Goal: Transaction & Acquisition: Download file/media

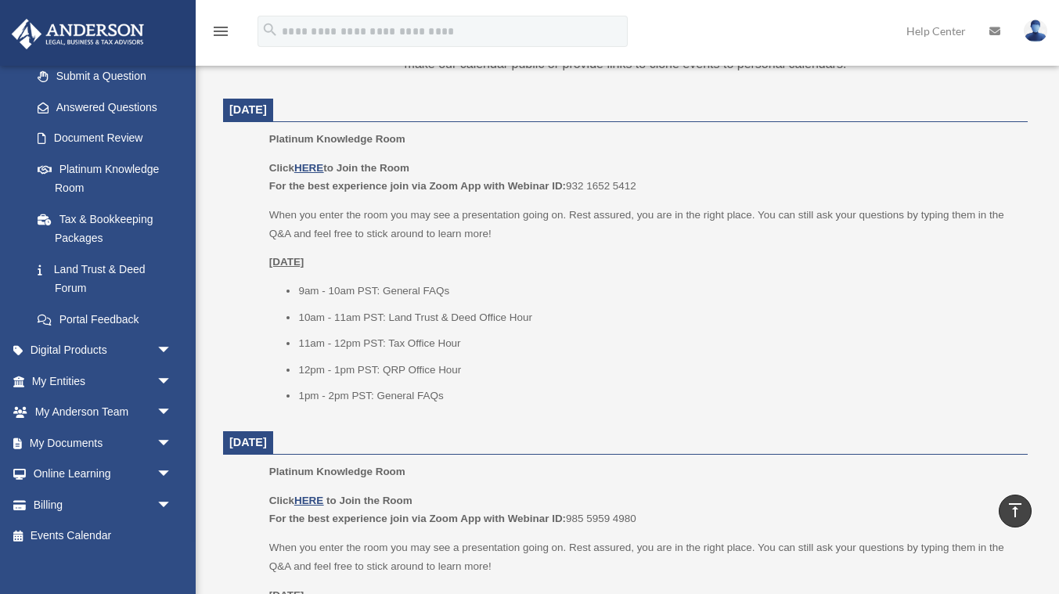
scroll to position [239, 0]
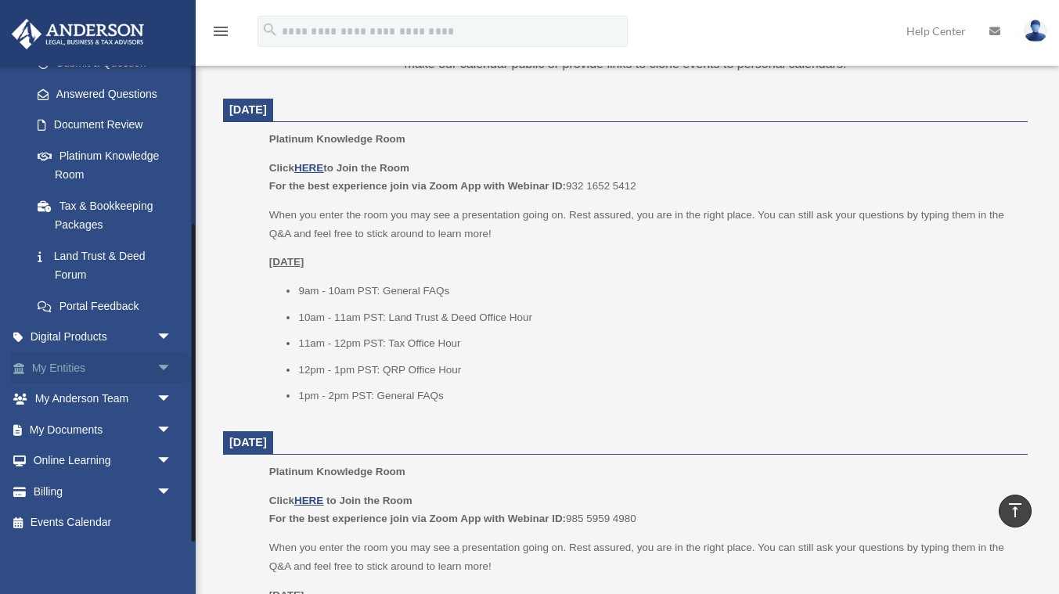
click at [63, 370] on link "My Entities arrow_drop_down" at bounding box center [103, 367] width 185 height 31
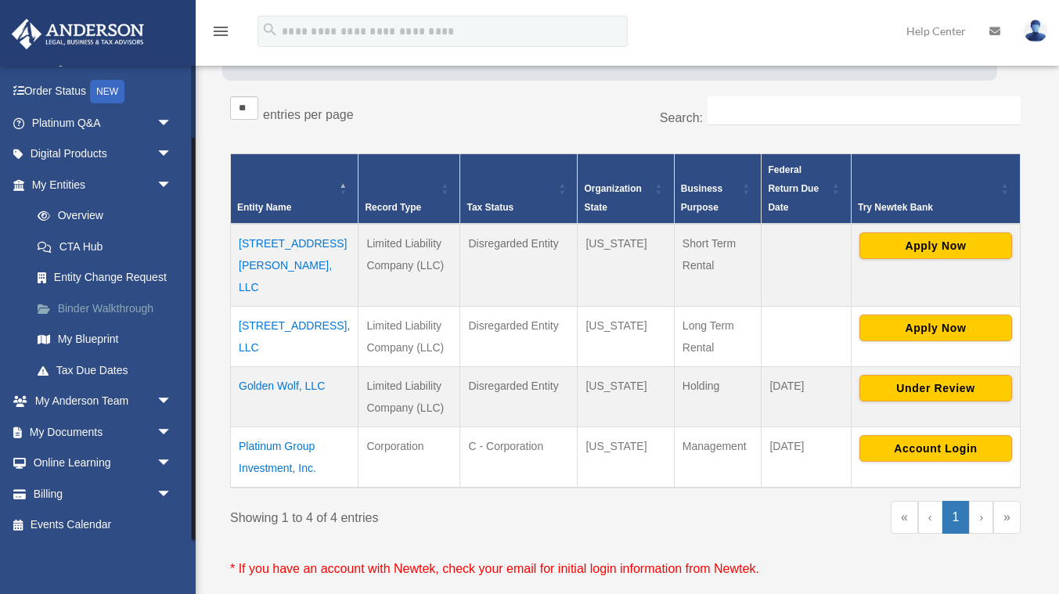
scroll to position [88, 0]
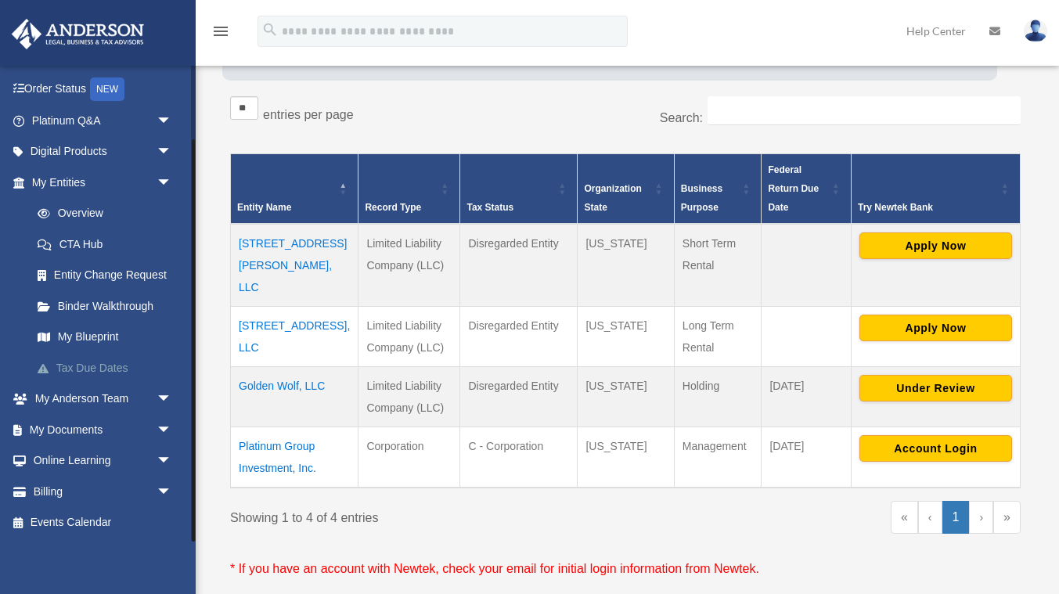
click at [107, 370] on link "Tax Due Dates" at bounding box center [109, 367] width 174 height 31
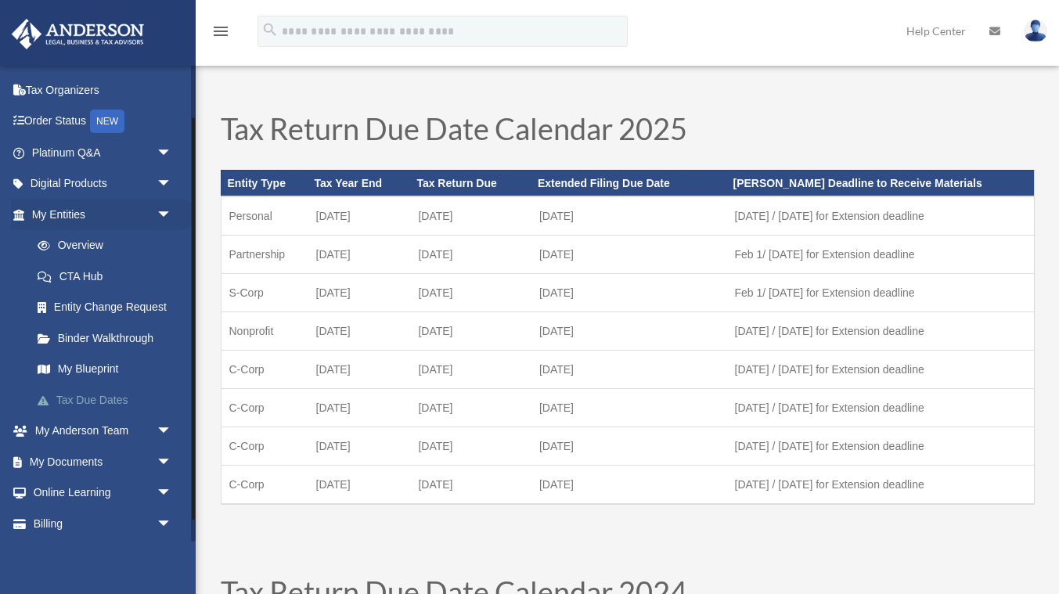
scroll to position [88, 0]
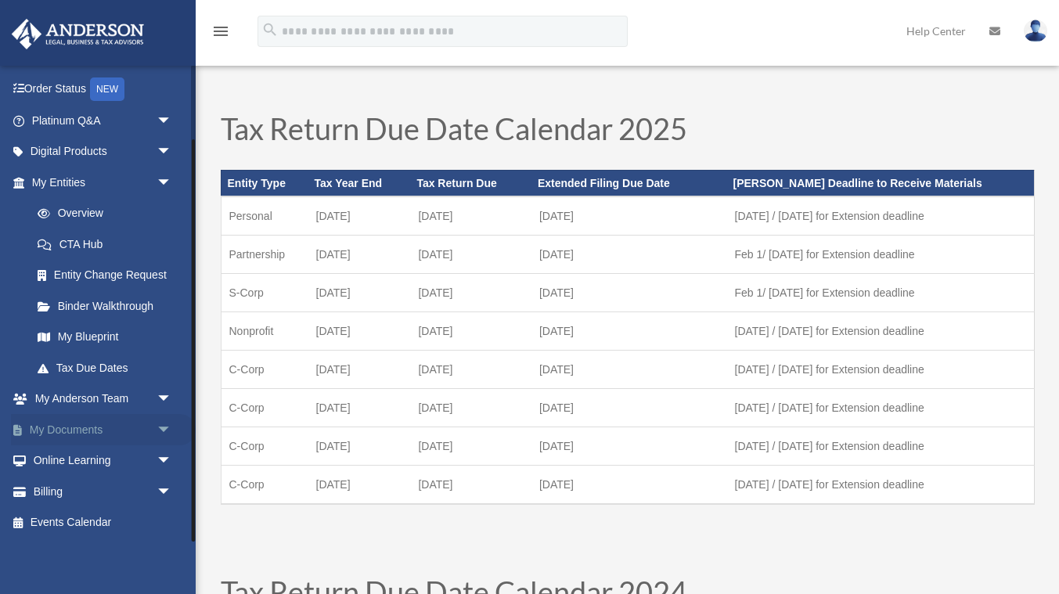
click at [103, 431] on link "My Documents arrow_drop_down" at bounding box center [103, 429] width 185 height 31
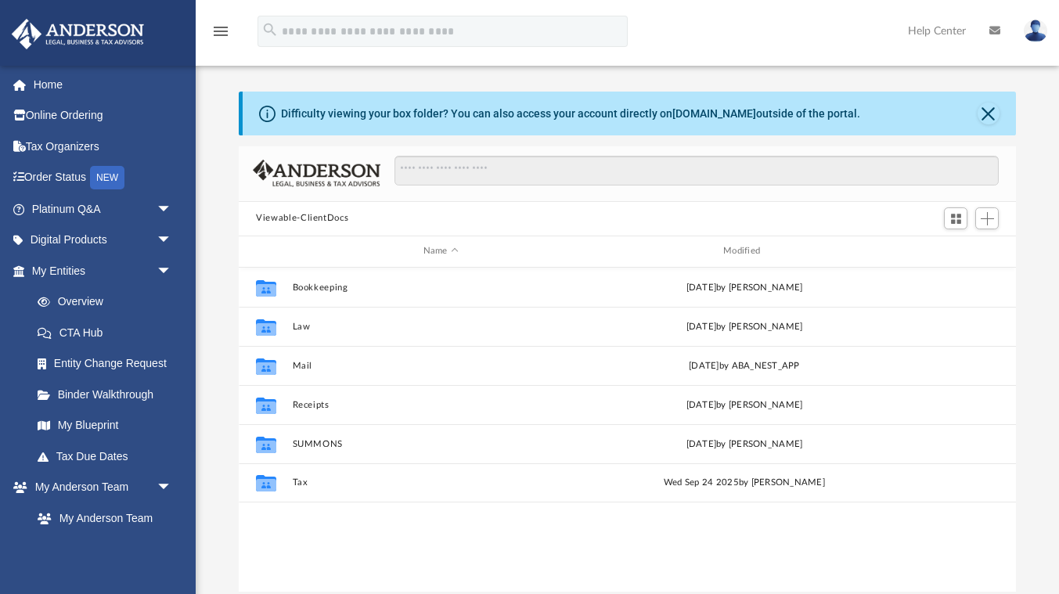
scroll to position [355, 777]
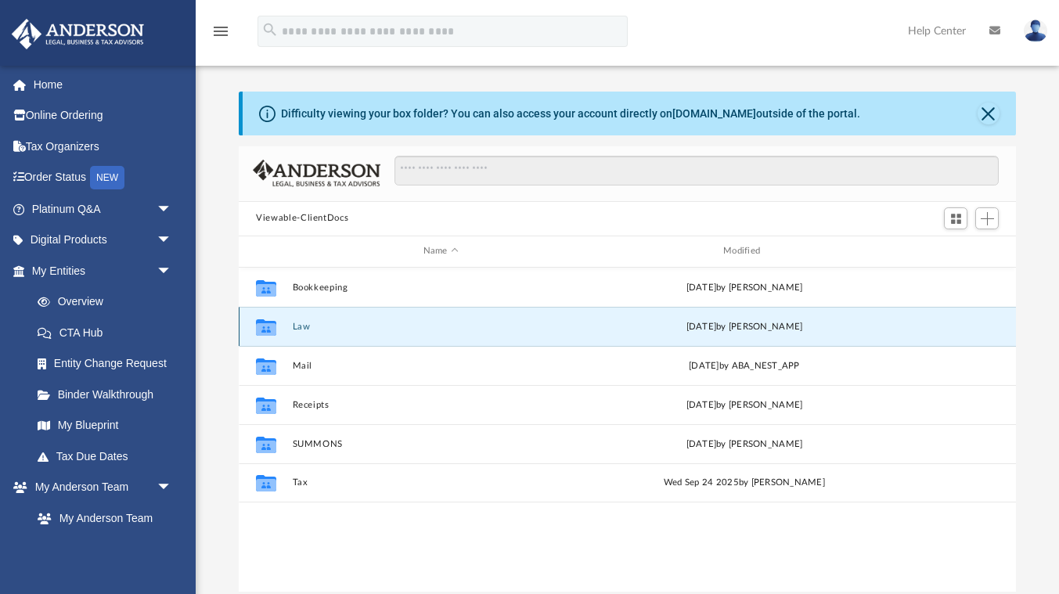
click at [307, 326] on button "Law" at bounding box center [441, 327] width 297 height 10
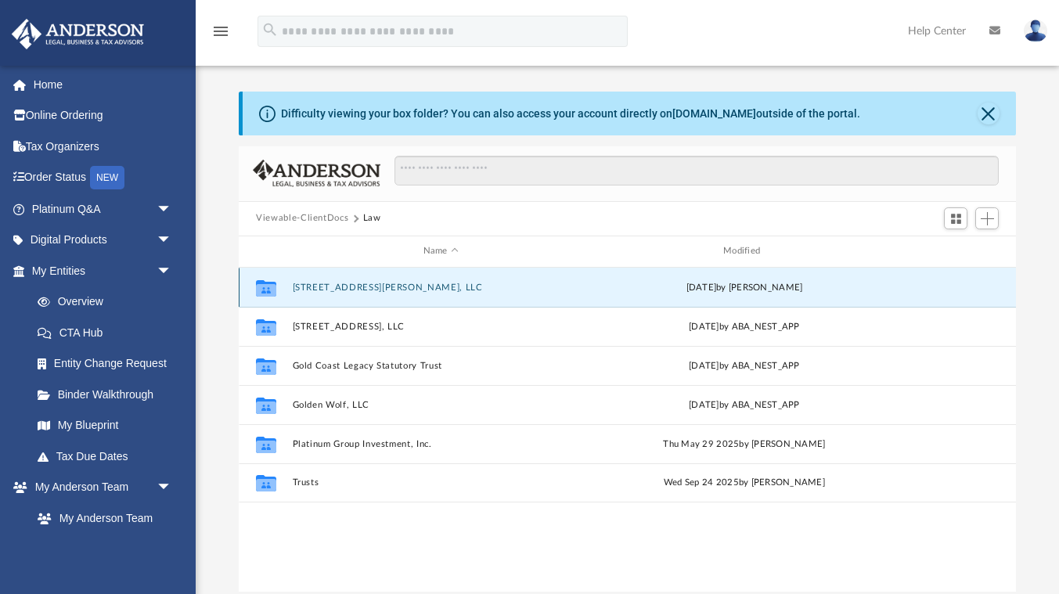
click at [343, 290] on button "2788 Baker Boulevard, LLC" at bounding box center [441, 288] width 297 height 10
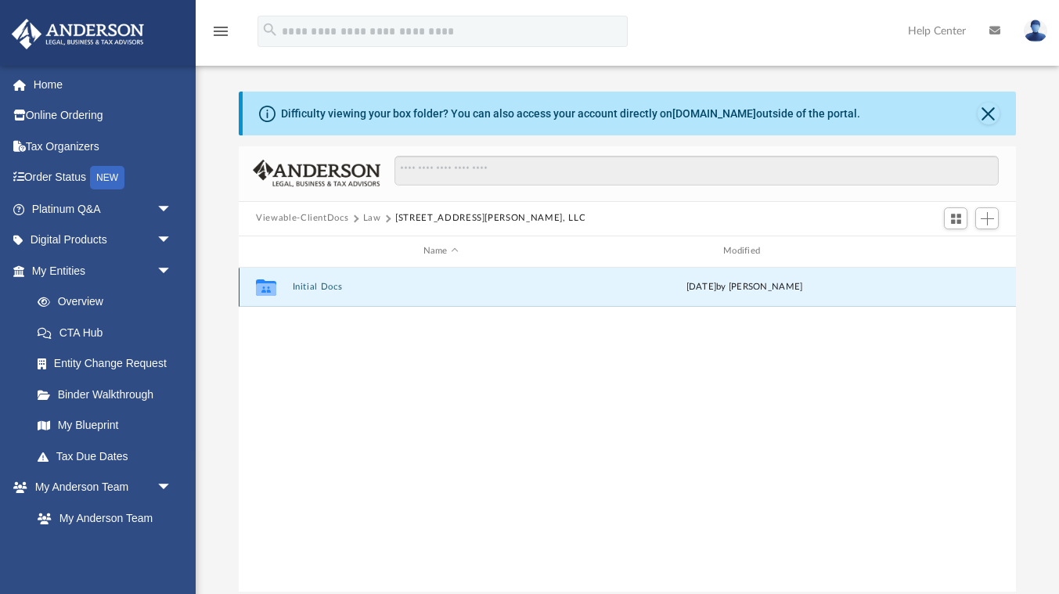
click at [330, 287] on button "Initial Docs" at bounding box center [441, 287] width 297 height 10
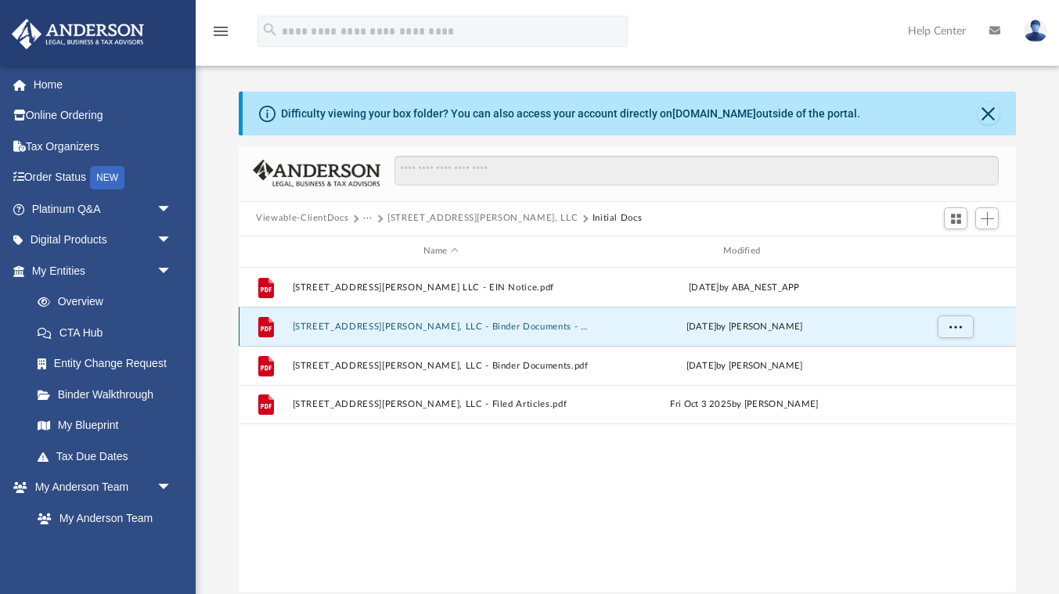
click at [406, 323] on button "2788 Baker Boulevard, LLC - Binder Documents - DocuSigned.pdf" at bounding box center [441, 327] width 297 height 10
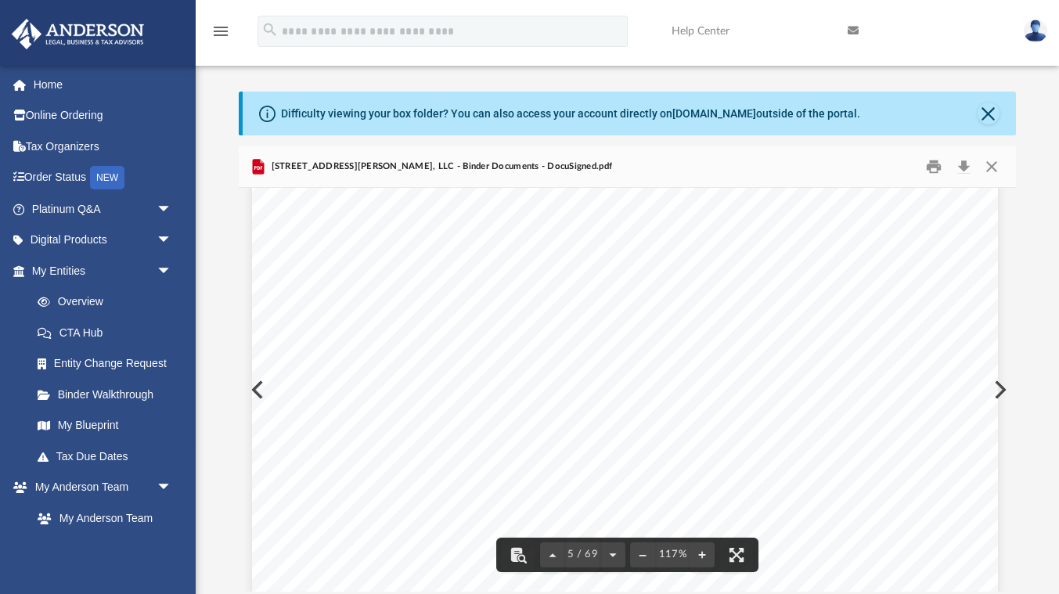
scroll to position [4005, 3]
click at [932, 169] on button "Print" at bounding box center [933, 166] width 31 height 24
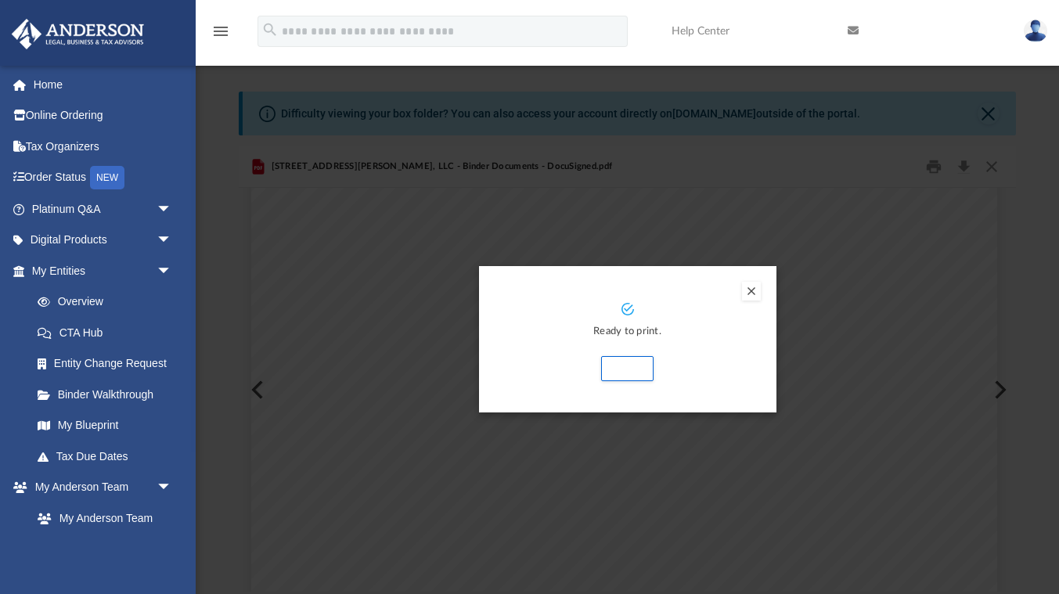
click at [755, 293] on button "Preview" at bounding box center [751, 291] width 19 height 19
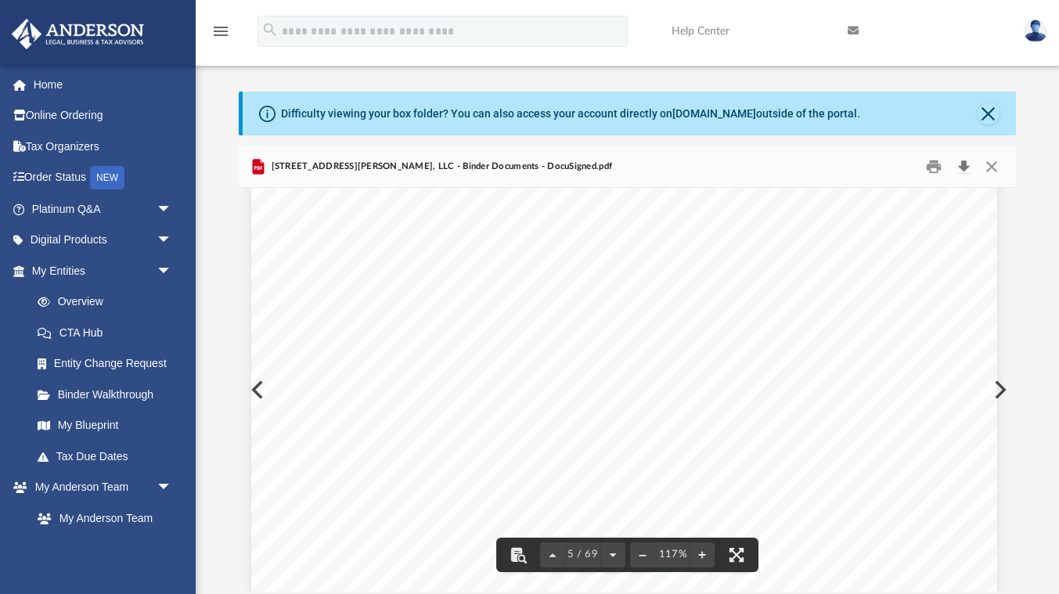
click at [969, 165] on button "Download" at bounding box center [964, 166] width 28 height 24
